Goal: Task Accomplishment & Management: Manage account settings

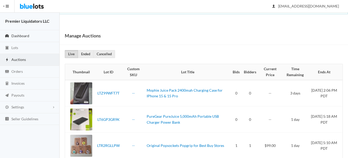
click at [19, 37] on span "Dashboard" at bounding box center [20, 36] width 18 height 4
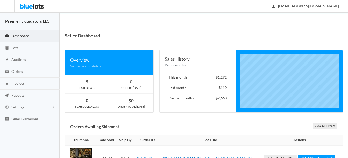
scroll to position [24, 0]
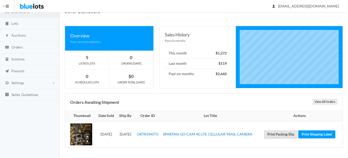
click at [283, 134] on link "Print Packing Slip" at bounding box center [280, 135] width 33 height 8
click at [311, 135] on link "Print Shipping Label" at bounding box center [316, 135] width 37 height 8
click at [17, 45] on span "Orders" at bounding box center [16, 47] width 11 height 4
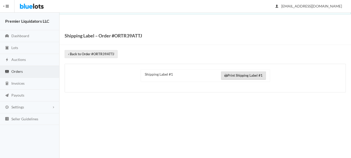
click at [247, 79] on link "Print Shipping Label #1" at bounding box center [243, 76] width 45 height 8
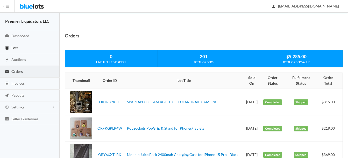
click at [12, 47] on span "Lots" at bounding box center [14, 48] width 7 height 4
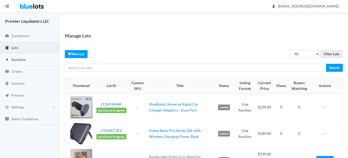
click at [16, 60] on span "Auctions" at bounding box center [18, 59] width 14 height 4
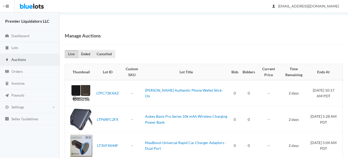
click at [21, 58] on span "Auctions" at bounding box center [18, 59] width 14 height 4
click at [12, 47] on span "Lots" at bounding box center [14, 48] width 7 height 4
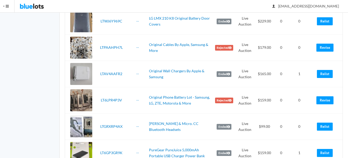
scroll to position [414, 0]
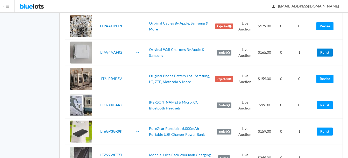
drag, startPoint x: 324, startPoint y: 53, endPoint x: 196, endPoint y: 14, distance: 133.7
click at [324, 53] on link "Relist" at bounding box center [325, 53] width 16 height 8
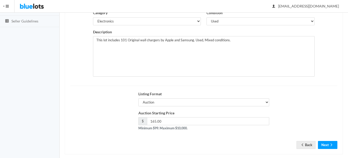
scroll to position [105, 0]
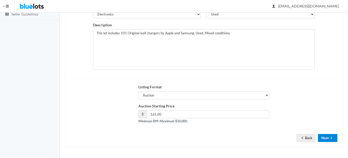
click at [334, 137] on button "Next" at bounding box center [327, 138] width 19 height 8
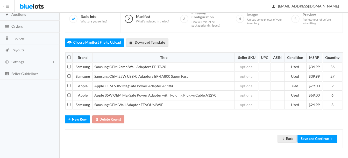
scroll to position [46, 0]
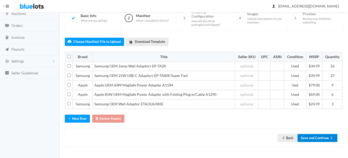
click at [318, 139] on button "Save and Continue" at bounding box center [317, 138] width 40 height 8
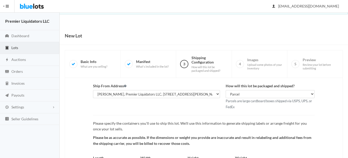
scroll to position [54, 0]
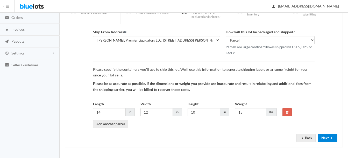
click at [326, 142] on button "Next" at bounding box center [327, 138] width 19 height 8
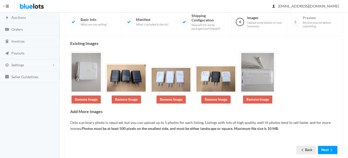
scroll to position [54, 0]
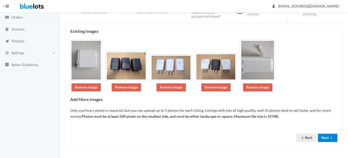
click at [326, 138] on button "Next" at bounding box center [327, 138] width 19 height 8
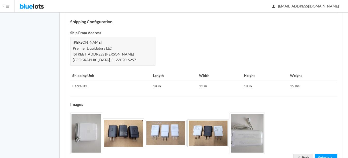
scroll to position [228, 0]
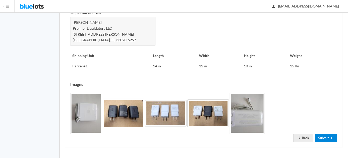
click at [327, 137] on link "Submit" at bounding box center [325, 138] width 23 height 8
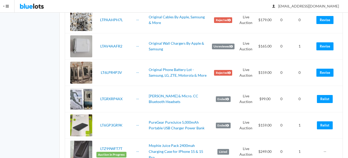
scroll to position [466, 0]
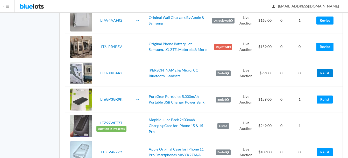
click at [325, 75] on link "Relist" at bounding box center [325, 73] width 16 height 8
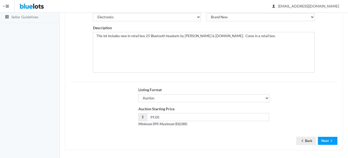
scroll to position [104, 0]
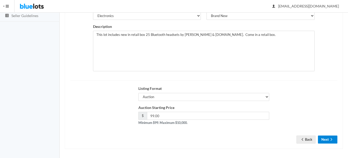
click at [328, 139] on button "Next" at bounding box center [327, 140] width 19 height 8
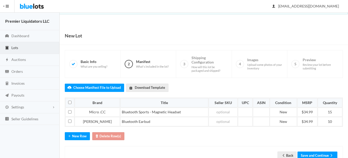
scroll to position [18, 0]
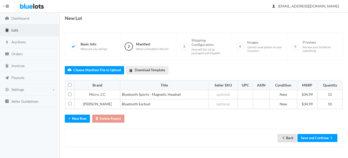
click at [289, 137] on link "Back" at bounding box center [286, 138] width 19 height 8
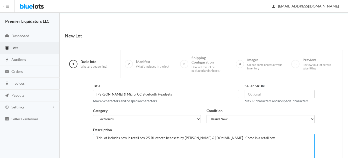
click at [148, 137] on textarea "This lot includes new in retail box 25 Bluetooth headsets by [PERSON_NAME] & [D…" at bounding box center [203, 154] width 221 height 41
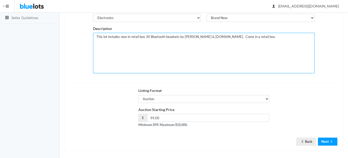
scroll to position [104, 0]
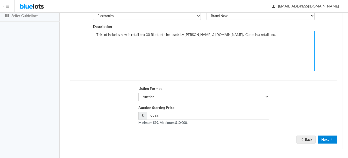
type textarea "This lot includes new in retail box 30 Bluetooth headsets by [PERSON_NAME] & [D…"
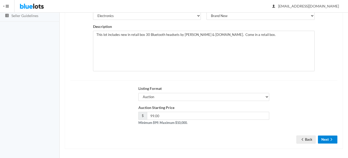
click at [330, 138] on icon "arrow forward" at bounding box center [330, 140] width 5 height 4
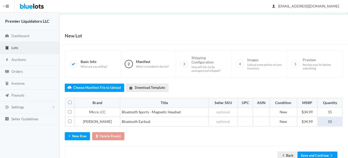
click at [335, 121] on td "10" at bounding box center [329, 121] width 25 height 9
click at [335, 112] on td "15" at bounding box center [329, 112] width 25 height 9
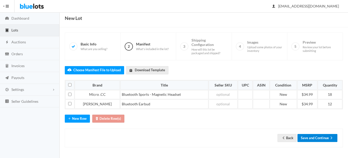
click at [314, 136] on button "Save and Continue" at bounding box center [317, 138] width 40 height 8
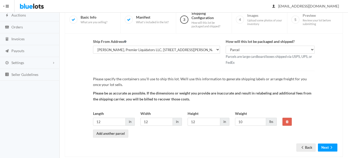
scroll to position [54, 0]
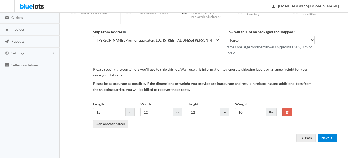
click at [328, 137] on icon "arrow forward" at bounding box center [330, 138] width 5 height 4
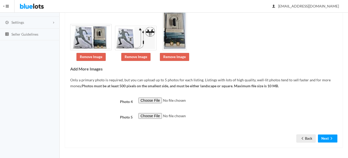
scroll to position [85, 0]
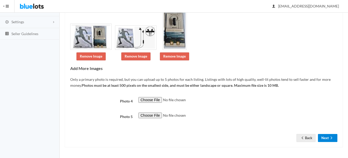
click at [326, 141] on button "Next" at bounding box center [327, 138] width 19 height 8
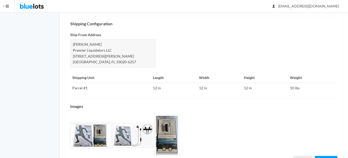
scroll to position [228, 0]
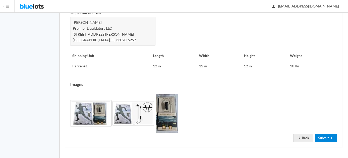
click at [324, 137] on link "Submit" at bounding box center [325, 138] width 23 height 8
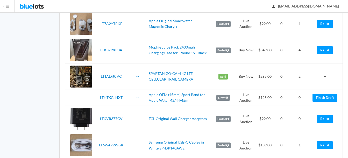
scroll to position [621, 0]
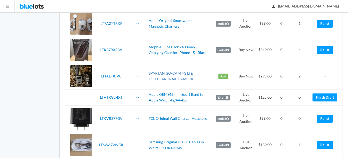
click at [181, 73] on link "SPARTAN GO-CAM 4G LTE CELLULAR TRAIL CAMERA" at bounding box center [171, 76] width 45 height 10
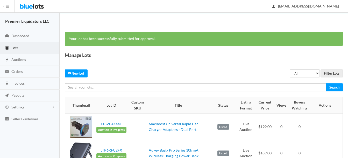
scroll to position [621, 0]
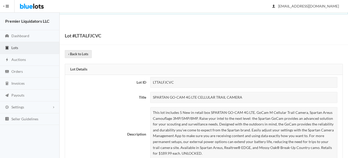
scroll to position [52, 0]
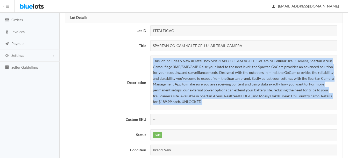
drag, startPoint x: 0, startPoint y: 0, endPoint x: 218, endPoint y: 101, distance: 240.4
click at [218, 101] on p "This lot includes 5 New in retail box SPARTAN GO-CAM 4G LTE. GoCam M Cellular T…" at bounding box center [244, 81] width 182 height 47
drag, startPoint x: 218, startPoint y: 101, endPoint x: 200, endPoint y: 82, distance: 26.7
copy p "This lot includes 5 New in retail box SPARTAN GO-CAM 4G LTE. GoCam M Cellular T…"
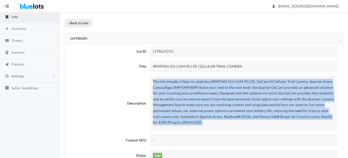
scroll to position [0, 0]
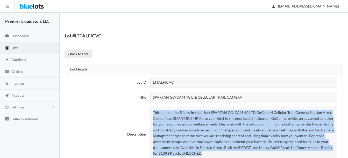
click at [13, 47] on span "Lots" at bounding box center [14, 48] width 7 height 4
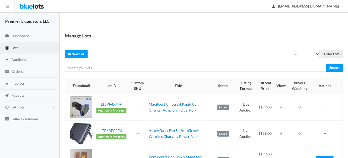
click at [79, 54] on link "New Lot" at bounding box center [76, 54] width 23 height 8
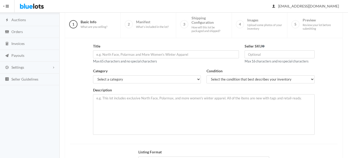
scroll to position [52, 0]
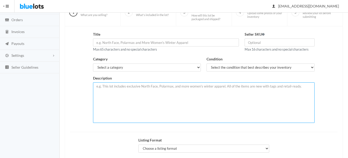
click at [141, 86] on textarea at bounding box center [203, 103] width 221 height 41
paste textarea "This lot includes 5 New in retail box SPARTAN GO-CAM 4G LTE. GoCam M Cellular T…"
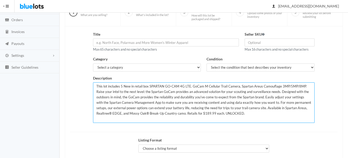
type textarea "This lot includes 5 New in retail box SPARTAN GO-CAM 4G LTE. GoCam M Cellular T…"
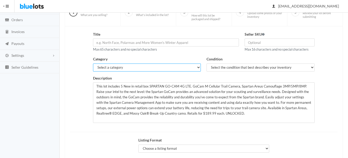
click at [133, 71] on select "Select a category Electronics Clothing, Shoes & Accessories Appliances Home & G…" at bounding box center [147, 68] width 108 height 8
select select "1"
click at [93, 64] on select "Select a category Electronics Clothing, Shoes & Accessories Appliances Home & G…" at bounding box center [147, 68] width 108 height 8
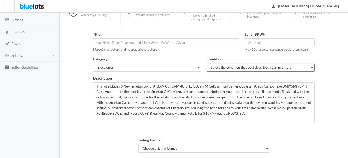
click at [214, 69] on select "Select the condition that best describes your inventory Brand New Shelf Pulls C…" at bounding box center [260, 68] width 108 height 8
select select "1"
click at [206, 64] on select "Select the condition that best describes your inventory Brand New Shelf Pulls C…" at bounding box center [260, 68] width 108 height 8
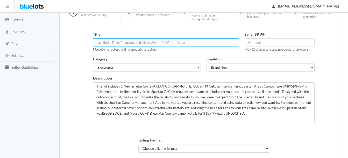
click at [136, 44] on input "text" at bounding box center [166, 43] width 146 height 8
type input "SPARTAN GO-CAM 4G LTE CELLULAR TRAIL CAMERA"
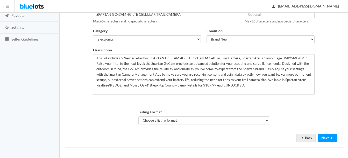
scroll to position [80, 0]
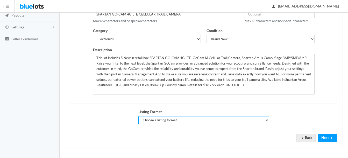
click at [196, 120] on select "Choose a listing format Auction Buy Now" at bounding box center [203, 120] width 131 height 8
select select "true"
click at [138, 116] on select "Choose a listing format Auction Buy Now" at bounding box center [203, 120] width 131 height 8
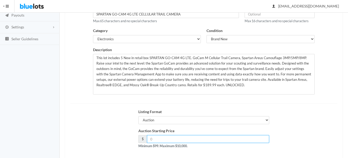
click at [200, 140] on input "number" at bounding box center [208, 139] width 122 height 8
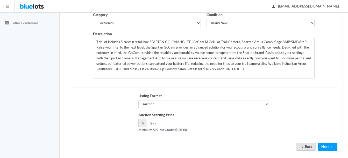
scroll to position [105, 0]
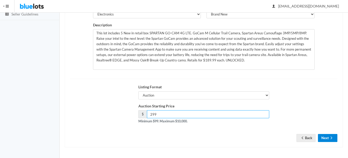
type input "299"
click at [321, 140] on button "Next" at bounding box center [327, 138] width 19 height 8
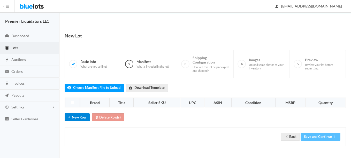
click at [78, 116] on button "New Row" at bounding box center [77, 118] width 25 height 8
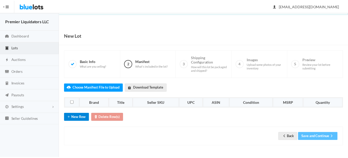
scroll to position [8, 0]
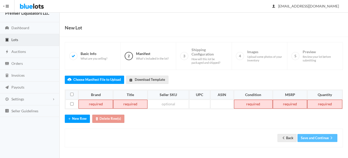
click at [97, 105] on td at bounding box center [95, 104] width 34 height 9
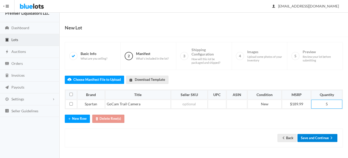
click at [328, 138] on button "Save and Continue" at bounding box center [317, 138] width 40 height 8
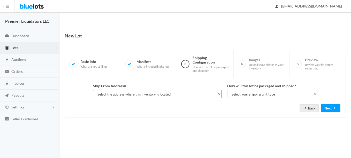
click at [153, 94] on select "Select the address where this inventory is located Premier Liquidatores, [STREE…" at bounding box center [157, 94] width 129 height 8
select select "25095"
click at [93, 90] on select "Select the address where this inventory is located Premier Liquidatores, [STREE…" at bounding box center [157, 94] width 129 height 8
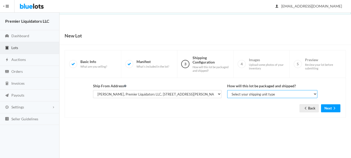
click at [236, 94] on select "Select your shipping unit type Parcel Pallet Truckload" at bounding box center [273, 94] width 90 height 8
select select "parcel"
click at [228, 90] on select "Select your shipping unit type Parcel Pallet Truckload" at bounding box center [273, 94] width 90 height 8
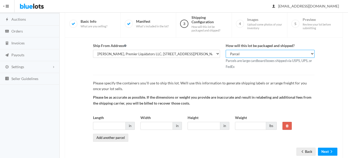
scroll to position [54, 0]
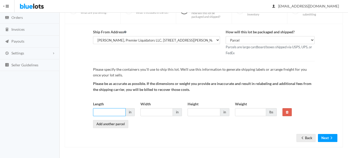
click at [102, 111] on input "Length" at bounding box center [109, 112] width 33 height 8
click at [105, 111] on input "10" at bounding box center [109, 112] width 33 height 8
type input "12"
type input "10"
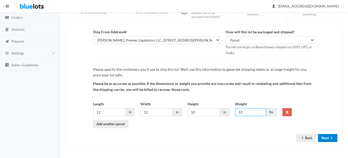
type input "10"
click at [325, 138] on button "Next" at bounding box center [327, 138] width 19 height 8
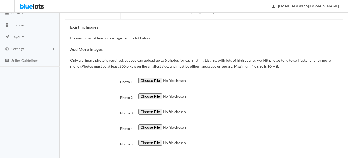
scroll to position [34, 0]
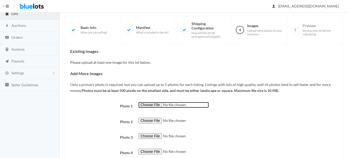
click at [149, 106] on input "file" at bounding box center [173, 105] width 70 height 6
type input "C:\fakepath\thumbnail - 2025-07-29T081358.919.jpg"
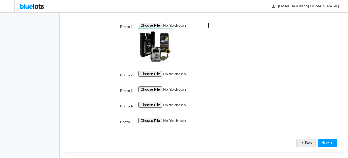
scroll to position [119, 0]
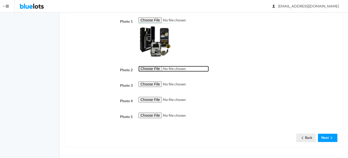
click at [141, 67] on input "file" at bounding box center [173, 69] width 70 height 6
type input "C:\fakepath\thumbnail - 2025-07-29T081353.944.jpg"
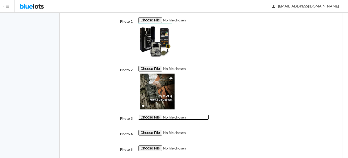
click at [151, 119] on input "file" at bounding box center [173, 118] width 70 height 6
type input "C:\fakepath\thumbnail - 2025-07-29T081342.758.jpg"
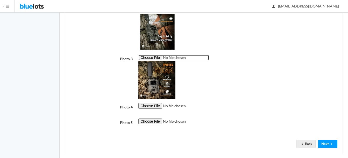
scroll to position [185, 0]
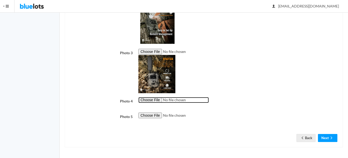
click at [150, 100] on input "file" at bounding box center [173, 100] width 70 height 6
type input "C:\fakepath\thumbnail - 2025-07-29T081348.109.jpg"
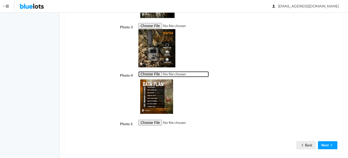
scroll to position [218, 0]
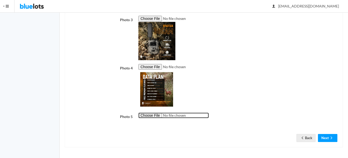
click at [152, 118] on input "file" at bounding box center [173, 116] width 70 height 6
type input "C:\fakepath\thumbnail - 2025-07-29T081538.115.jpg"
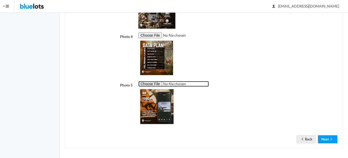
scroll to position [251, 0]
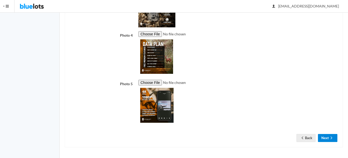
click at [326, 139] on button "Next" at bounding box center [327, 138] width 19 height 8
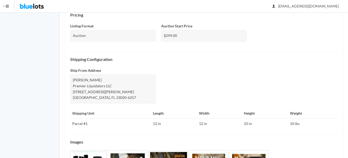
scroll to position [252, 0]
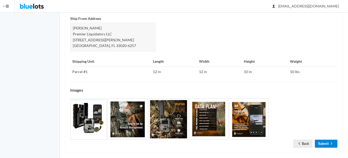
click at [327, 141] on link "Submit" at bounding box center [325, 144] width 23 height 8
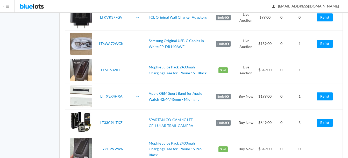
scroll to position [751, 0]
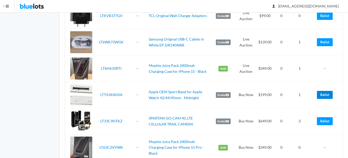
click at [323, 94] on link "Relist" at bounding box center [325, 95] width 16 height 8
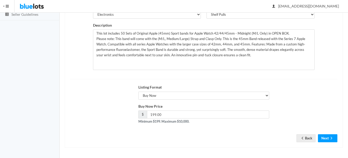
scroll to position [105, 0]
click at [325, 137] on button "Next" at bounding box center [327, 138] width 19 height 8
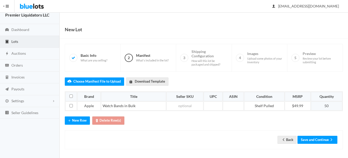
scroll to position [8, 0]
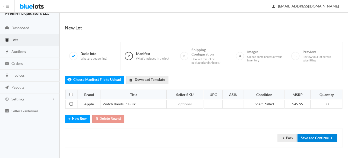
click at [317, 138] on button "Save and Continue" at bounding box center [317, 138] width 40 height 8
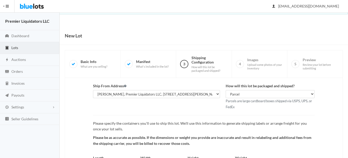
scroll to position [54, 0]
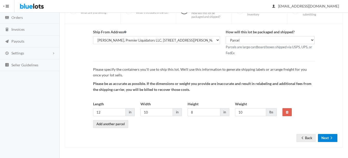
click at [326, 136] on button "Next" at bounding box center [327, 138] width 19 height 8
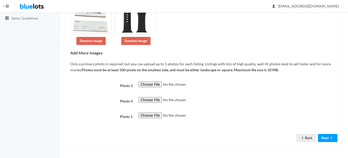
scroll to position [101, 0]
click at [326, 138] on button "Next" at bounding box center [327, 138] width 19 height 8
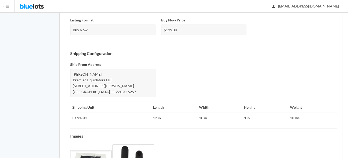
scroll to position [246, 0]
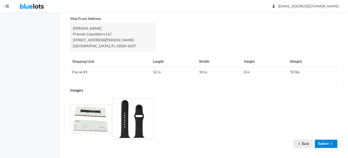
click at [329, 142] on icon "arrow forward" at bounding box center [330, 144] width 5 height 4
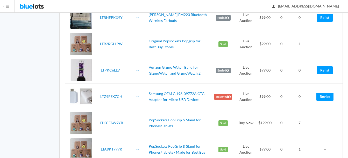
scroll to position [906, 0]
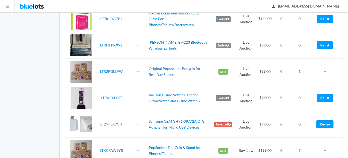
click at [177, 69] on link "Original Popsockets Popgrip for Best Buy Stores" at bounding box center [175, 72] width 52 height 10
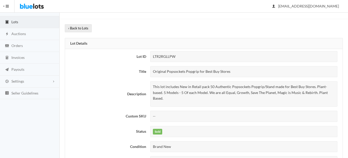
scroll to position [52, 0]
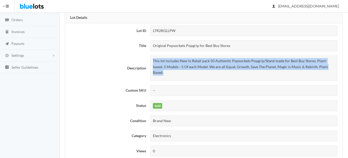
drag, startPoint x: 152, startPoint y: 61, endPoint x: 329, endPoint y: 67, distance: 177.2
click at [329, 67] on div "This lot includes New in Retail pack 50 Authentic Popsockets Popgrip/Stand made…" at bounding box center [243, 68] width 187 height 25
drag, startPoint x: 329, startPoint y: 67, endPoint x: 274, endPoint y: 67, distance: 55.4
copy p "This lot includes New in Retail pack 50 Authentic Popsockets Popgrip/Stand made…"
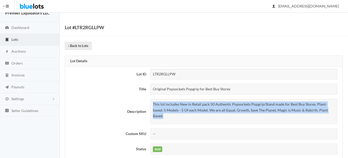
scroll to position [0, 0]
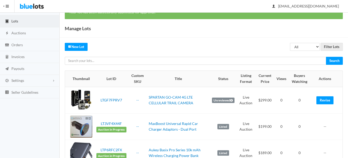
scroll to position [26, 0]
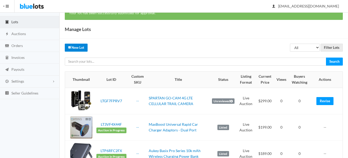
click at [78, 48] on link "New Lot" at bounding box center [76, 48] width 23 height 8
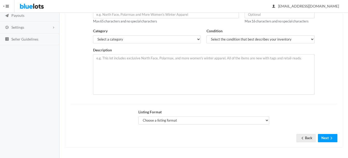
scroll to position [80, 0]
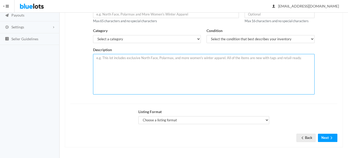
click at [166, 59] on textarea at bounding box center [203, 74] width 221 height 41
paste textarea "This lot includes New in Retail pack 50 Authentic Popsockets Popgrip/Stand made…"
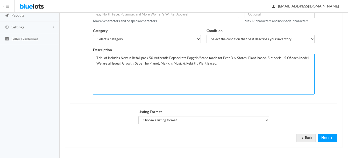
type textarea "This lot includes New in Retail pack 50 Authentic Popsockets Popgrip/Stand made…"
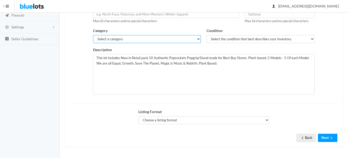
click at [179, 36] on select "Select a category Electronics Clothing, Shoes & Accessories Appliances Home & G…" at bounding box center [147, 39] width 108 height 8
select select "1"
click at [93, 35] on select "Select a category Electronics Clothing, Shoes & Accessories Appliances Home & G…" at bounding box center [147, 39] width 108 height 8
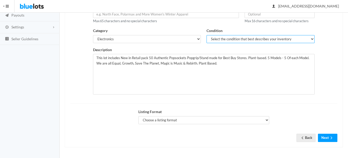
click at [226, 40] on select "Select the condition that best describes your inventory Brand New Shelf Pulls C…" at bounding box center [260, 39] width 108 height 8
select select "1"
click at [206, 35] on select "Select the condition that best describes your inventory Brand New Shelf Pulls C…" at bounding box center [260, 39] width 108 height 8
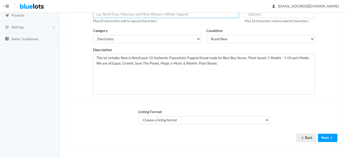
click at [181, 14] on input "text" at bounding box center [166, 14] width 146 height 8
type input "PopSockets PopGrip & Stand for Phones/Tablets - Made for Best Buy"
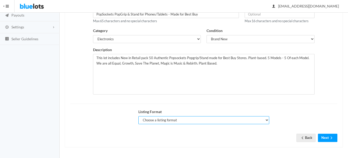
click at [161, 120] on select "Choose a listing format Auction Buy Now" at bounding box center [203, 120] width 131 height 8
select select "true"
click at [138, 116] on select "Choose a listing format Auction Buy Now" at bounding box center [203, 120] width 131 height 8
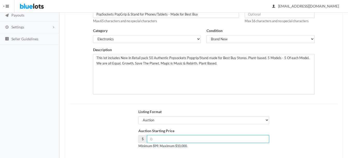
click at [174, 138] on input "number" at bounding box center [208, 139] width 122 height 8
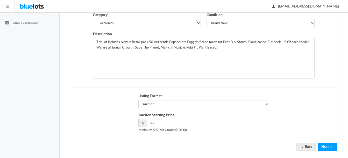
scroll to position [105, 0]
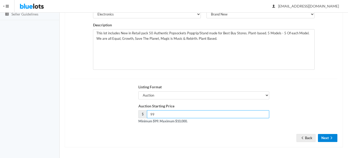
type input "99"
click at [329, 139] on icon "arrow forward" at bounding box center [330, 138] width 5 height 4
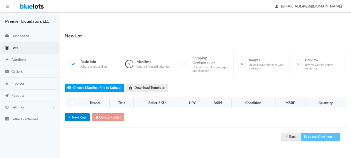
click at [71, 121] on button "New Row" at bounding box center [77, 118] width 25 height 8
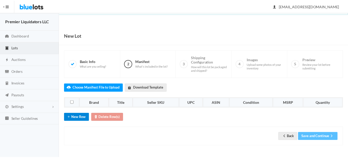
scroll to position [8, 0]
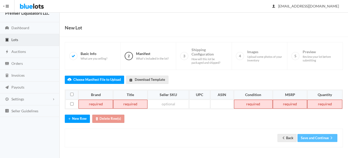
click at [84, 107] on td at bounding box center [95, 104] width 34 height 9
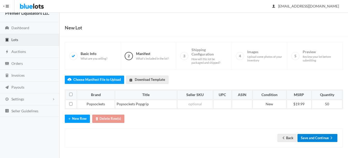
click at [319, 139] on button "Save and Continue" at bounding box center [317, 138] width 40 height 8
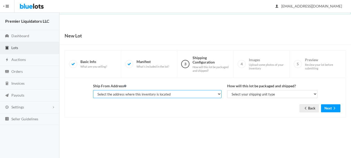
click at [186, 94] on select "Select the address where this inventory is located Premier Liquidatores, [STREE…" at bounding box center [157, 94] width 129 height 8
select select "25095"
click at [93, 90] on select "Select the address where this inventory is located Premier Liquidatores, [STREE…" at bounding box center [157, 94] width 129 height 8
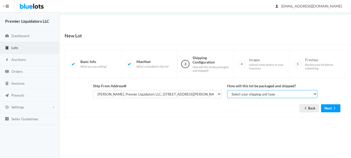
click at [244, 94] on select "Select your shipping unit type Parcel Pallet Truckload" at bounding box center [273, 94] width 90 height 8
select select "parcel"
click at [228, 90] on select "Select your shipping unit type Parcel Pallet Truckload" at bounding box center [273, 94] width 90 height 8
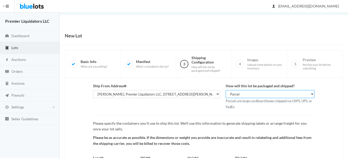
scroll to position [54, 0]
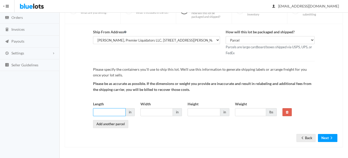
click at [108, 111] on input "Length" at bounding box center [109, 112] width 33 height 8
type input "10"
type input "8"
type input "6"
type input "5"
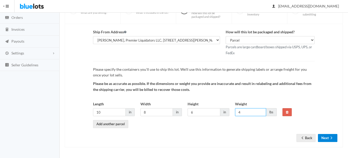
type input "4"
click at [329, 139] on icon "arrow forward" at bounding box center [330, 138] width 5 height 4
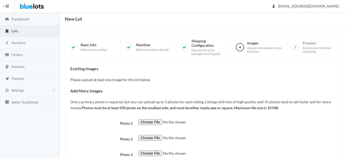
scroll to position [26, 0]
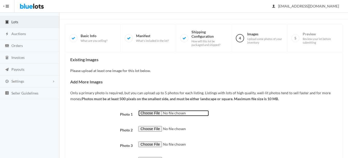
click at [148, 113] on input "file" at bounding box center [173, 114] width 70 height 6
type input "C:\fakepath\thumbnail - 2025-07-08T085844.509.jpg"
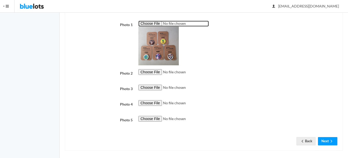
scroll to position [119, 0]
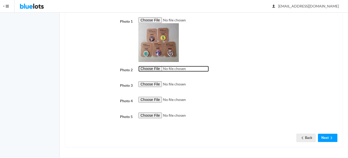
click at [154, 68] on input "file" at bounding box center [173, 69] width 70 height 6
type input "C:\fakepath\thumbnail - 2025-07-08T085849.876.jpg"
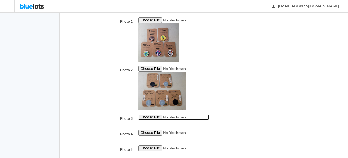
click at [148, 116] on input "file" at bounding box center [173, 118] width 70 height 6
type input "C:\fakepath\thumbnail - 2025-07-08T085900.048.jpg"
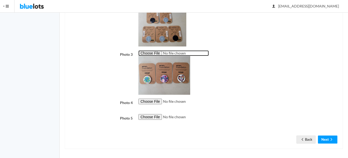
scroll to position [185, 0]
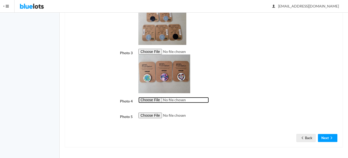
click at [151, 101] on input "file" at bounding box center [173, 100] width 70 height 6
type input "C:\fakepath\thumbnail - 2025-07-08T085855.185.jpg"
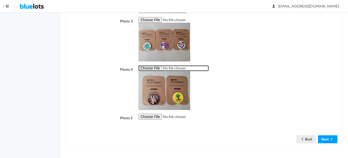
scroll to position [218, 0]
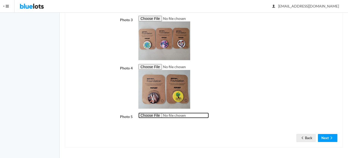
click at [147, 115] on input "file" at bounding box center [173, 116] width 70 height 6
type input "C:\fakepath\thumbnail - 2025-08-04T185544.101.jpg"
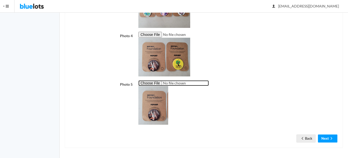
scroll to position [251, 0]
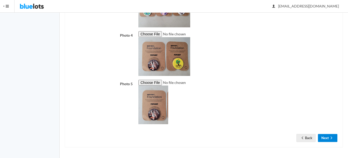
click at [327, 140] on button "Next" at bounding box center [327, 138] width 19 height 8
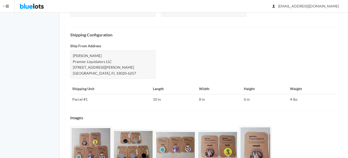
scroll to position [234, 0]
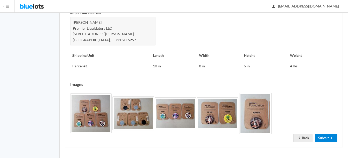
click at [329, 137] on icon "arrow forward" at bounding box center [330, 138] width 5 height 4
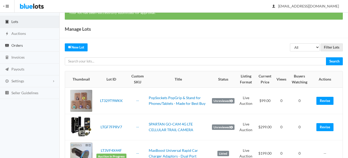
scroll to position [26, 0]
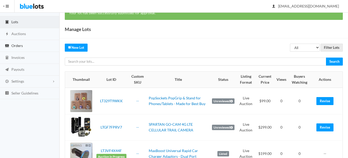
click at [19, 46] on span "Orders" at bounding box center [16, 45] width 11 height 4
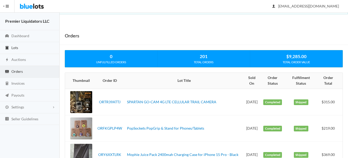
click at [16, 47] on span "Lots" at bounding box center [14, 48] width 7 height 4
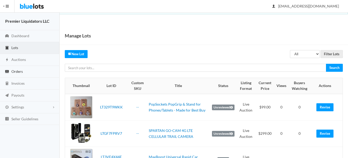
click at [17, 71] on span "Orders" at bounding box center [16, 71] width 11 height 4
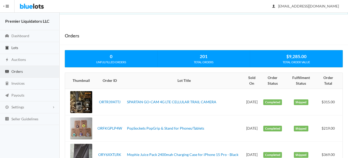
click at [14, 46] on span "Lots" at bounding box center [14, 48] width 7 height 4
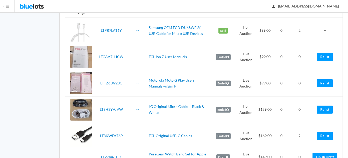
scroll to position [259, 0]
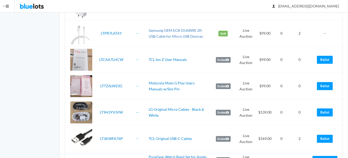
click at [180, 32] on link "Samsung OEM ECB-DU68WE 2ft USB Cable for Micro USB Devices" at bounding box center [176, 33] width 54 height 10
